Goal: Communication & Community: Answer question/provide support

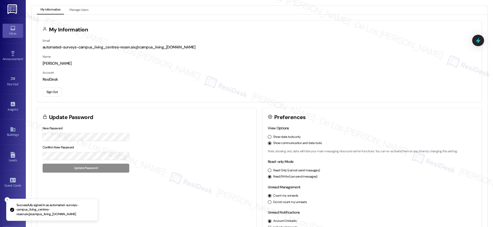
click at [13, 27] on icon at bounding box center [13, 28] width 6 height 6
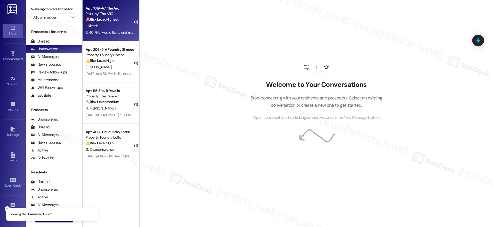
click at [108, 23] on div "I. Nketah" at bounding box center [109, 26] width 49 height 6
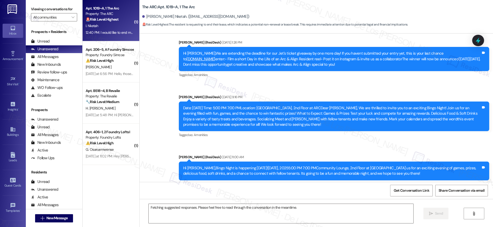
scroll to position [934, 0]
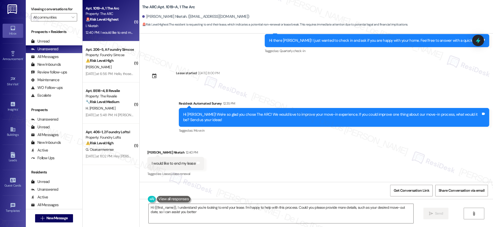
type textarea "Hi {{first_name}}, I understand you're looking to end your lease. I'm happy to …"
click at [476, 41] on icon at bounding box center [478, 41] width 6 height 8
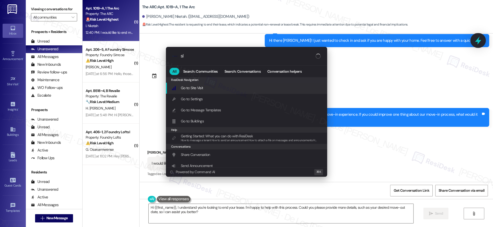
type input "sla"
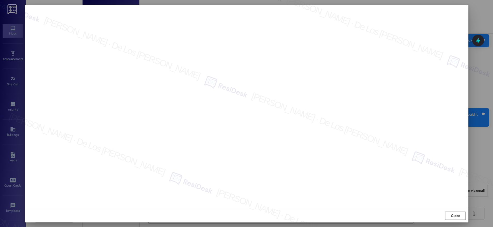
click at [422, 7] on div at bounding box center [247, 107] width 444 height 205
click at [463, 219] on button "Close" at bounding box center [455, 216] width 21 height 8
